Goal: Use online tool/utility: Utilize a website feature to perform a specific function

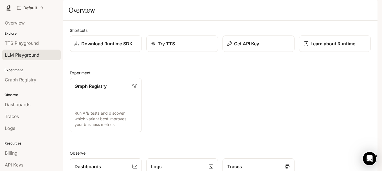
click at [32, 53] on span "LLM Playground" at bounding box center [22, 55] width 35 height 7
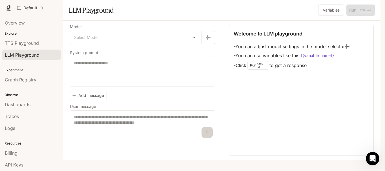
click at [144, 44] on div "Select Model ​" at bounding box center [142, 38] width 145 height 14
click at [144, 55] on body "Skip to main content Default Runtime Runtime Documentation Documentation Portal…" at bounding box center [192, 85] width 385 height 171
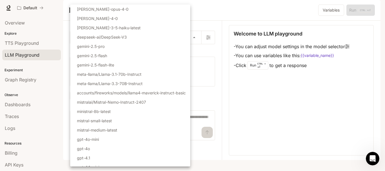
click at [225, 81] on div at bounding box center [192, 85] width 385 height 171
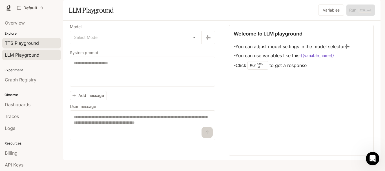
click at [23, 44] on span "TTS Playground" at bounding box center [22, 43] width 34 height 7
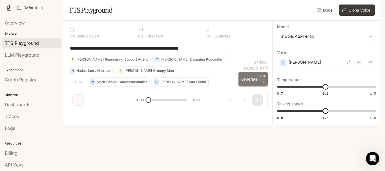
click at [250, 86] on button "Generate CTRL + ⏎" at bounding box center [252, 79] width 29 height 15
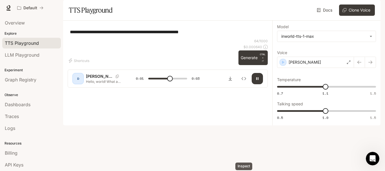
click at [257, 81] on icon "button" at bounding box center [257, 78] width 5 height 5
click at [368, 64] on icon "button" at bounding box center [370, 62] width 4 height 3
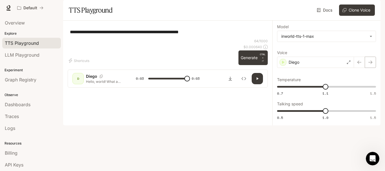
click at [369, 64] on icon "button" at bounding box center [370, 62] width 5 height 5
click at [355, 52] on body "**********" at bounding box center [192, 85] width 385 height 171
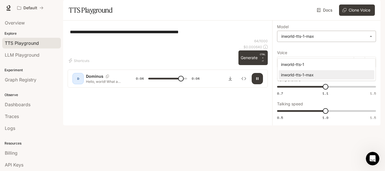
click at [355, 52] on div at bounding box center [192, 85] width 385 height 171
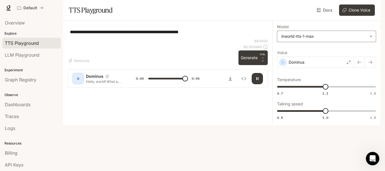
type input "*"
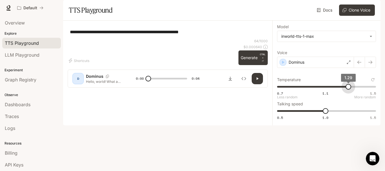
type input "***"
drag, startPoint x: 325, startPoint y: 102, endPoint x: 349, endPoint y: 102, distance: 24.5
click at [349, 90] on span "1.29" at bounding box center [348, 87] width 6 height 6
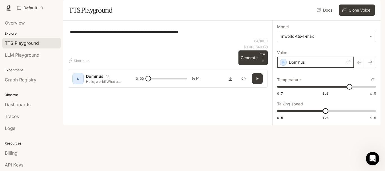
click at [283, 64] on icon "button" at bounding box center [283, 62] width 3 height 3
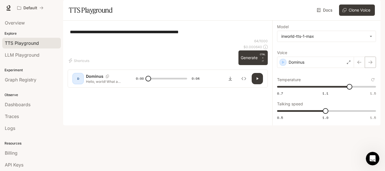
click at [368, 64] on icon "button" at bounding box center [370, 62] width 4 height 3
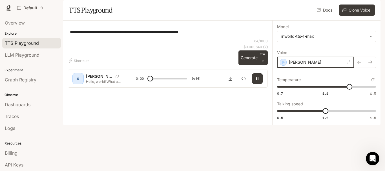
click at [282, 65] on icon "button" at bounding box center [283, 62] width 6 height 6
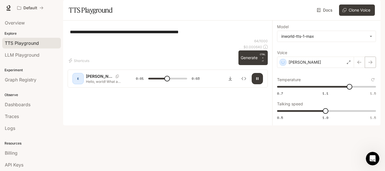
click at [371, 64] on icon "button" at bounding box center [370, 62] width 5 height 5
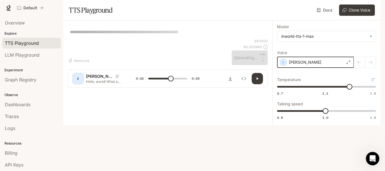
click at [280, 65] on icon "button" at bounding box center [283, 62] width 6 height 6
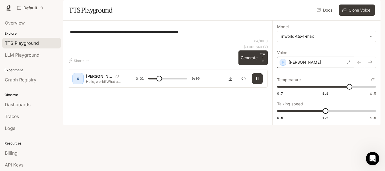
click at [349, 64] on icon at bounding box center [348, 62] width 3 height 3
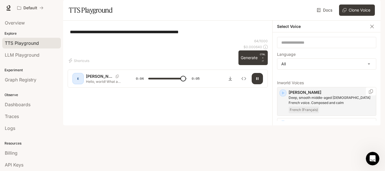
click at [282, 95] on icon "button" at bounding box center [283, 92] width 3 height 3
type input "*"
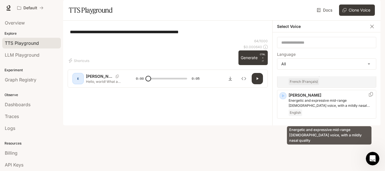
scroll to position [56, 0]
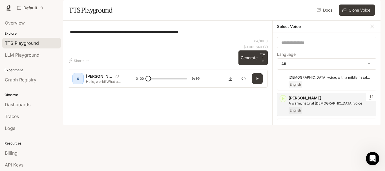
click at [282, 100] on icon "button" at bounding box center [283, 98] width 3 height 3
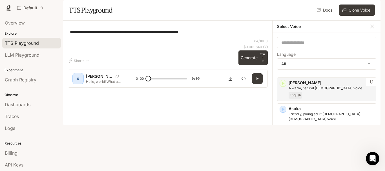
scroll to position [84, 0]
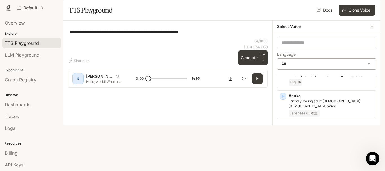
click at [316, 81] on body "**********" at bounding box center [192, 85] width 385 height 171
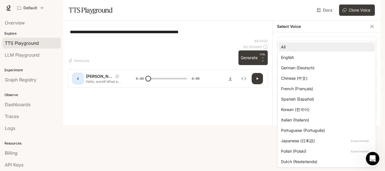
click at [300, 151] on div "Polish (Polski) Experimental" at bounding box center [325, 151] width 89 height 6
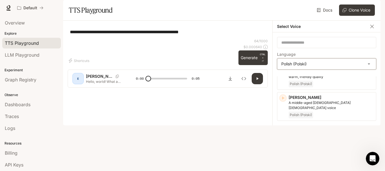
scroll to position [0, 0]
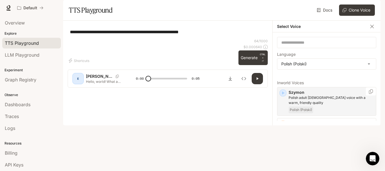
click at [282, 95] on icon "button" at bounding box center [283, 92] width 3 height 3
click at [281, 127] on icon "button" at bounding box center [283, 124] width 6 height 6
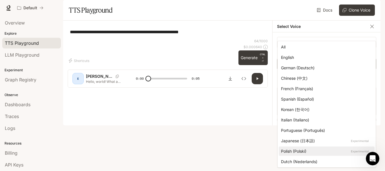
click at [313, 78] on body "**********" at bounding box center [192, 85] width 385 height 171
click at [306, 59] on div "English" at bounding box center [325, 57] width 89 height 6
type input "*****"
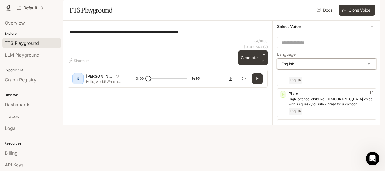
scroll to position [289, 0]
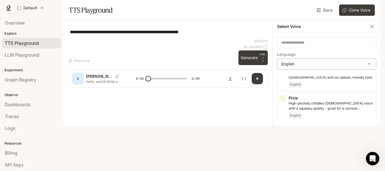
click at [303, 78] on body "**********" at bounding box center [192, 85] width 385 height 171
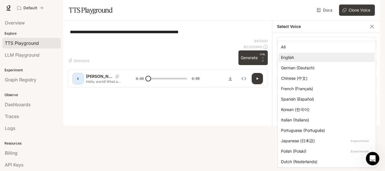
click at [266, 75] on div at bounding box center [192, 85] width 385 height 171
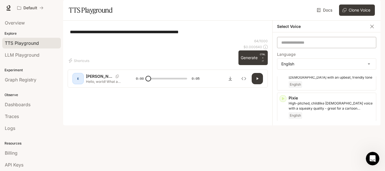
click at [287, 48] on div "​" at bounding box center [326, 42] width 99 height 11
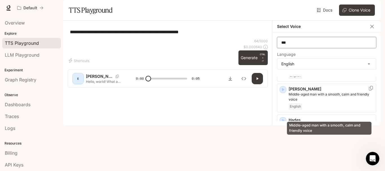
scroll to position [0, 0]
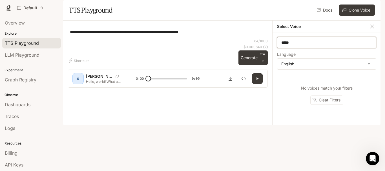
drag, startPoint x: 307, startPoint y: 58, endPoint x: 273, endPoint y: 57, distance: 34.1
click at [273, 57] on div "***** ​ Language English ***** ​ No voices match your filters Clear Filters" at bounding box center [326, 78] width 108 height 93
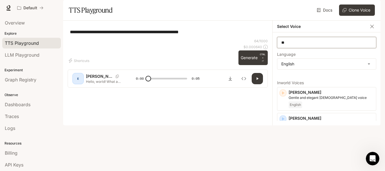
type input "*"
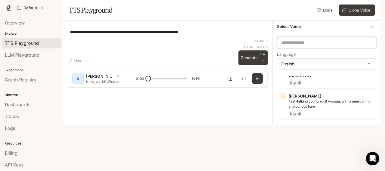
scroll to position [401, 0]
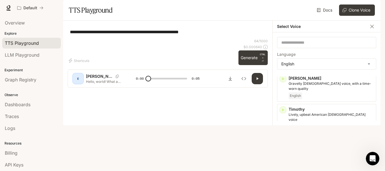
click at [282, 142] on icon "button" at bounding box center [283, 140] width 3 height 3
